Goal: Navigation & Orientation: Find specific page/section

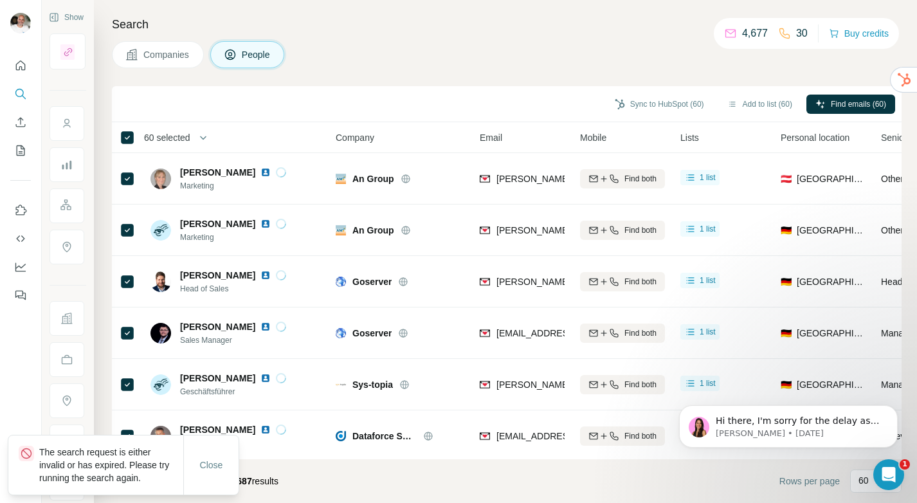
scroll to position [2780, 0]
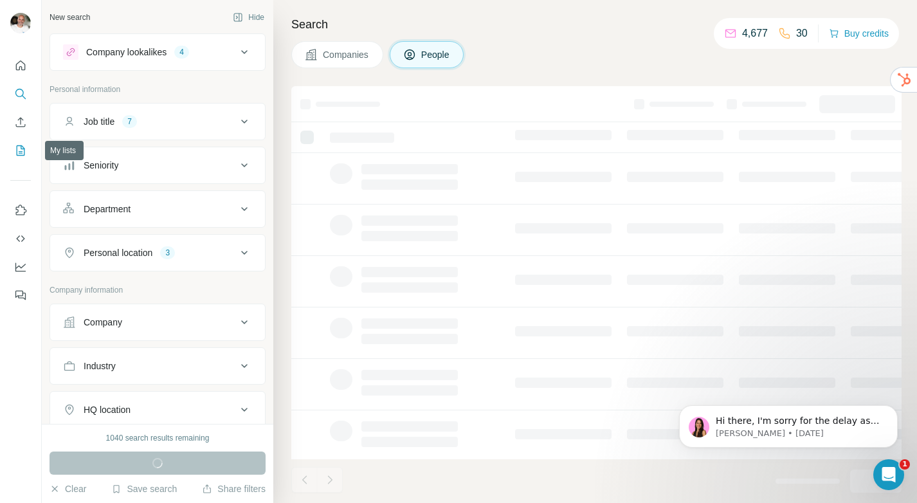
click at [22, 145] on icon "My lists" at bounding box center [21, 150] width 8 height 10
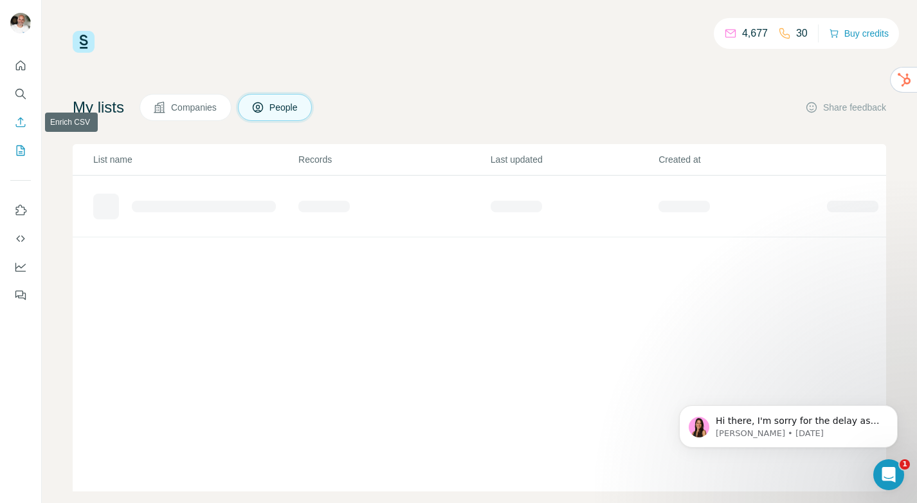
click at [23, 125] on icon "Enrich CSV" at bounding box center [20, 122] width 13 height 13
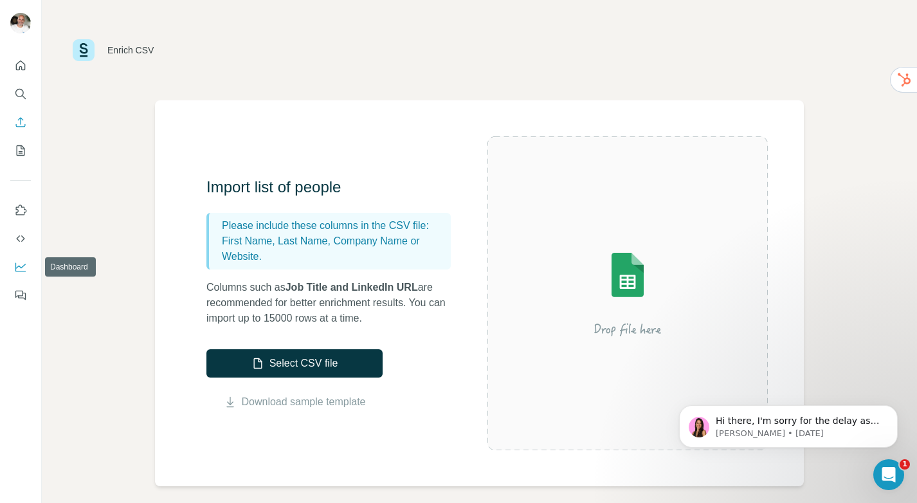
click at [18, 262] on icon "Dashboard" at bounding box center [20, 266] width 13 height 13
